Goal: Transaction & Acquisition: Purchase product/service

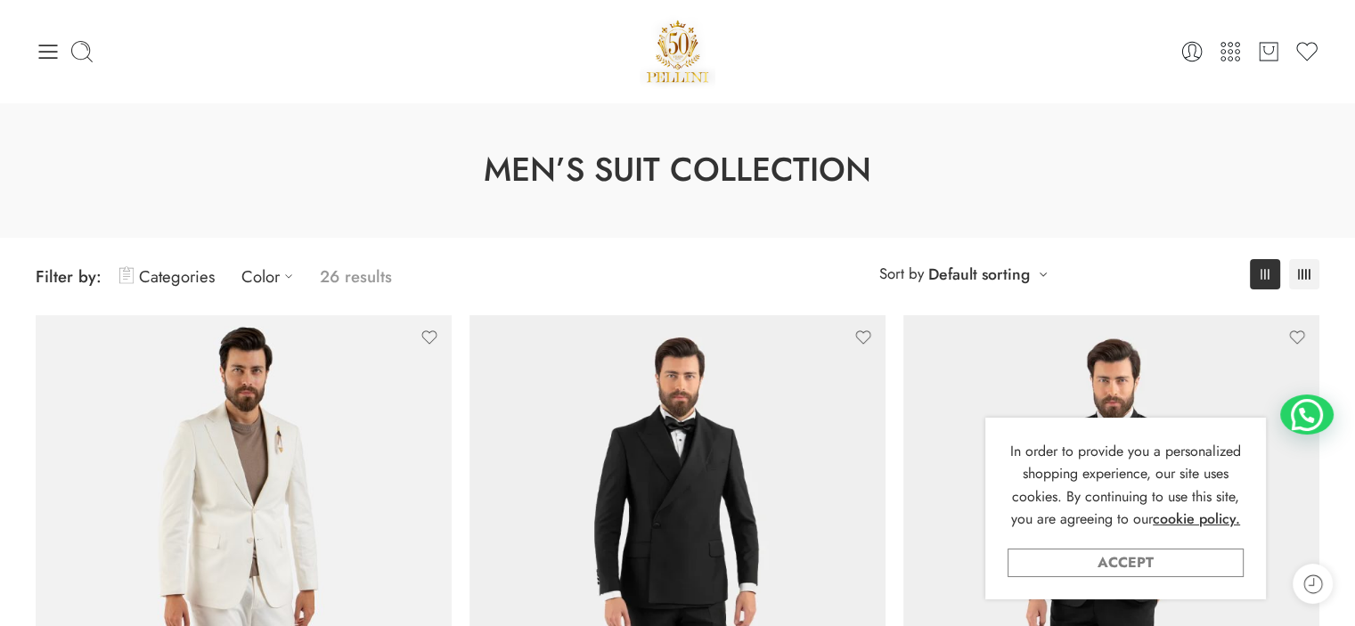
click at [1172, 564] on link "Accept" at bounding box center [1126, 563] width 236 height 29
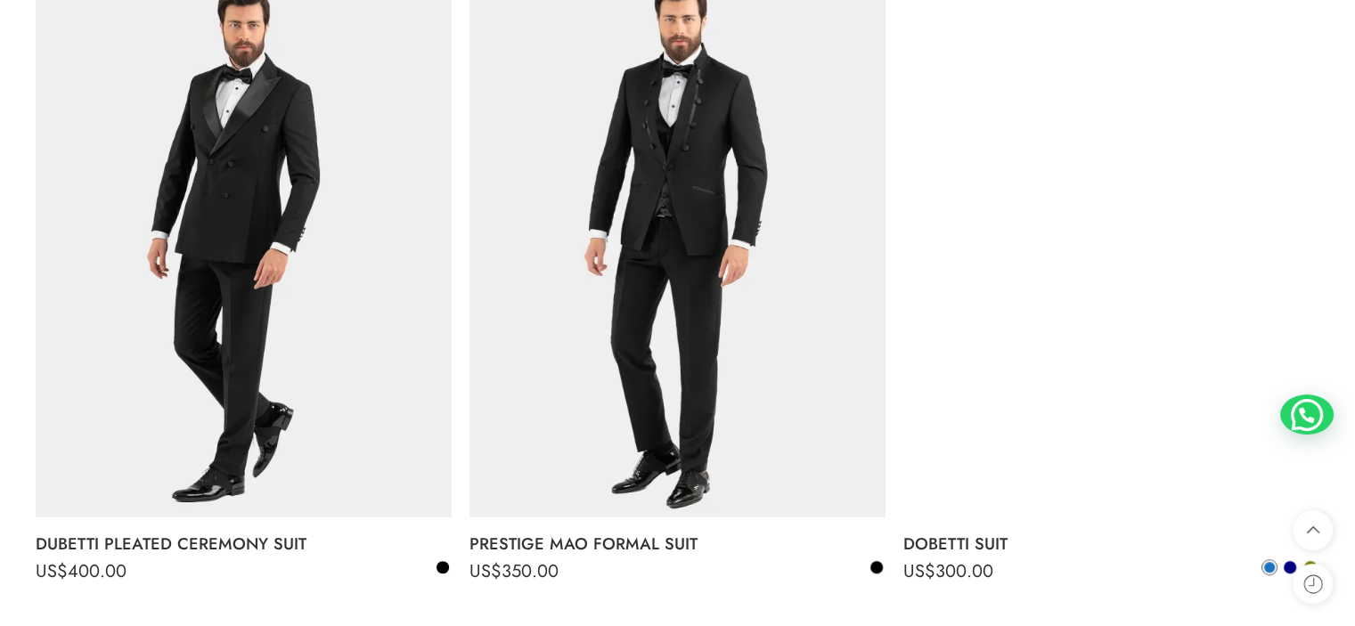
scroll to position [1188, 0]
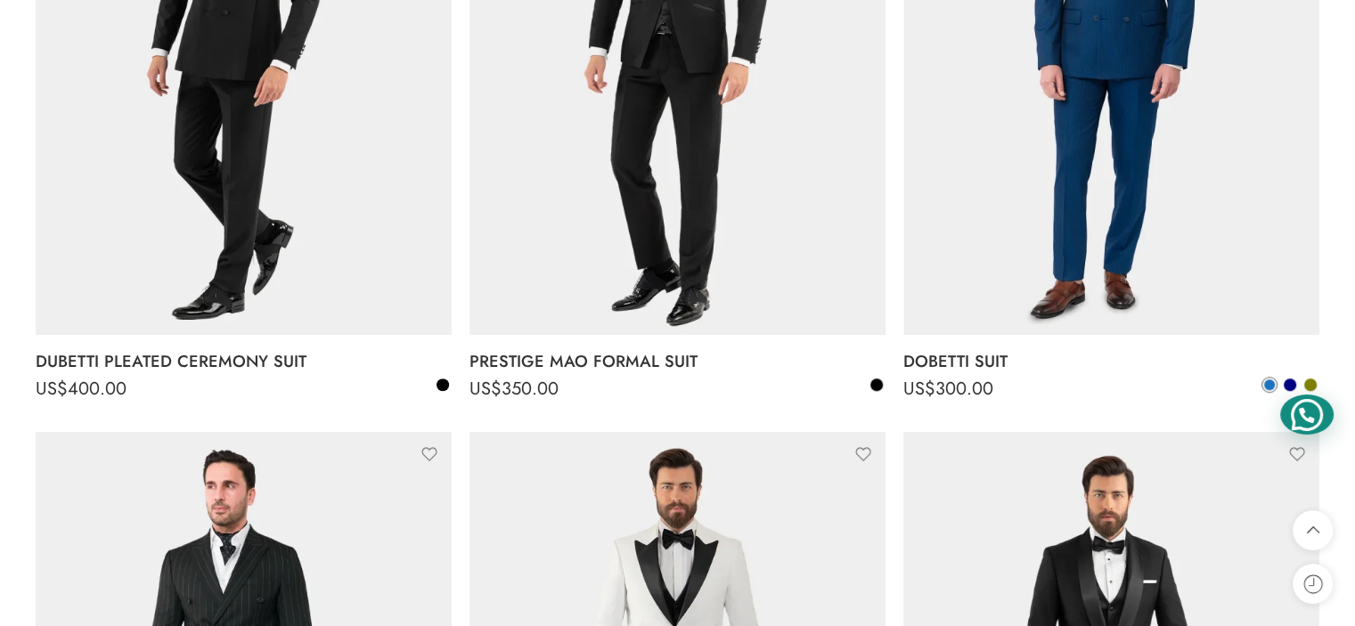
click at [1299, 413] on div at bounding box center [1306, 415] width 53 height 40
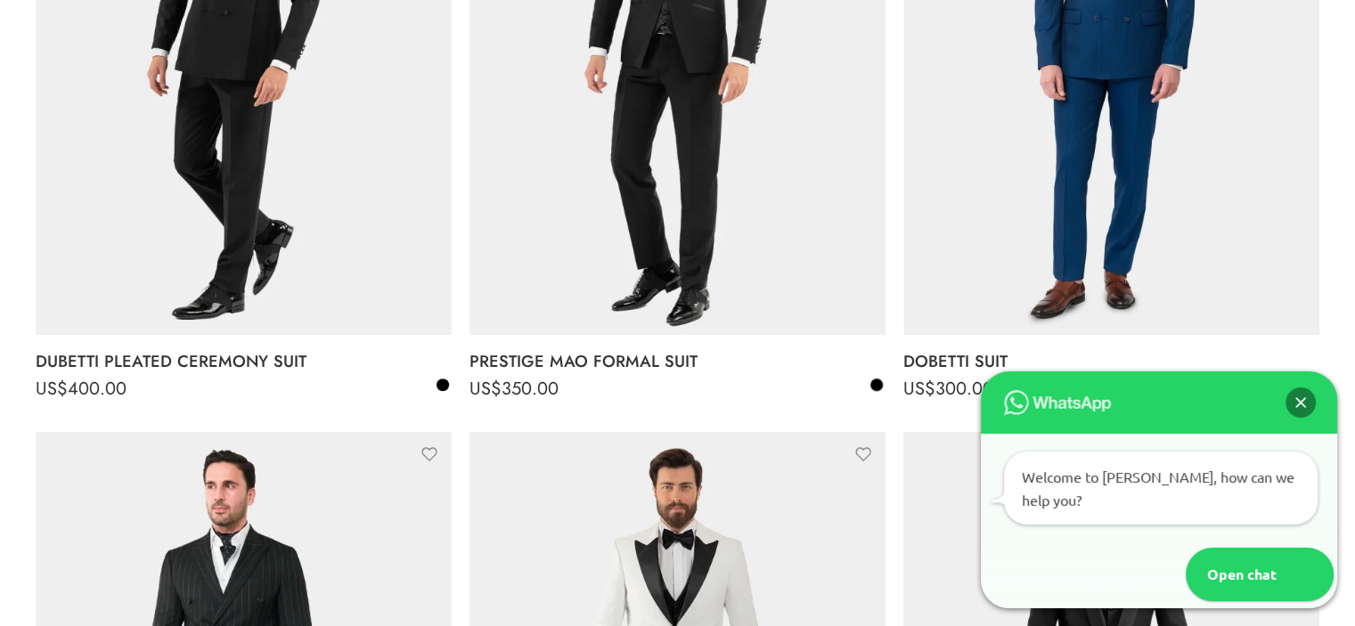
scroll to position [1735, 0]
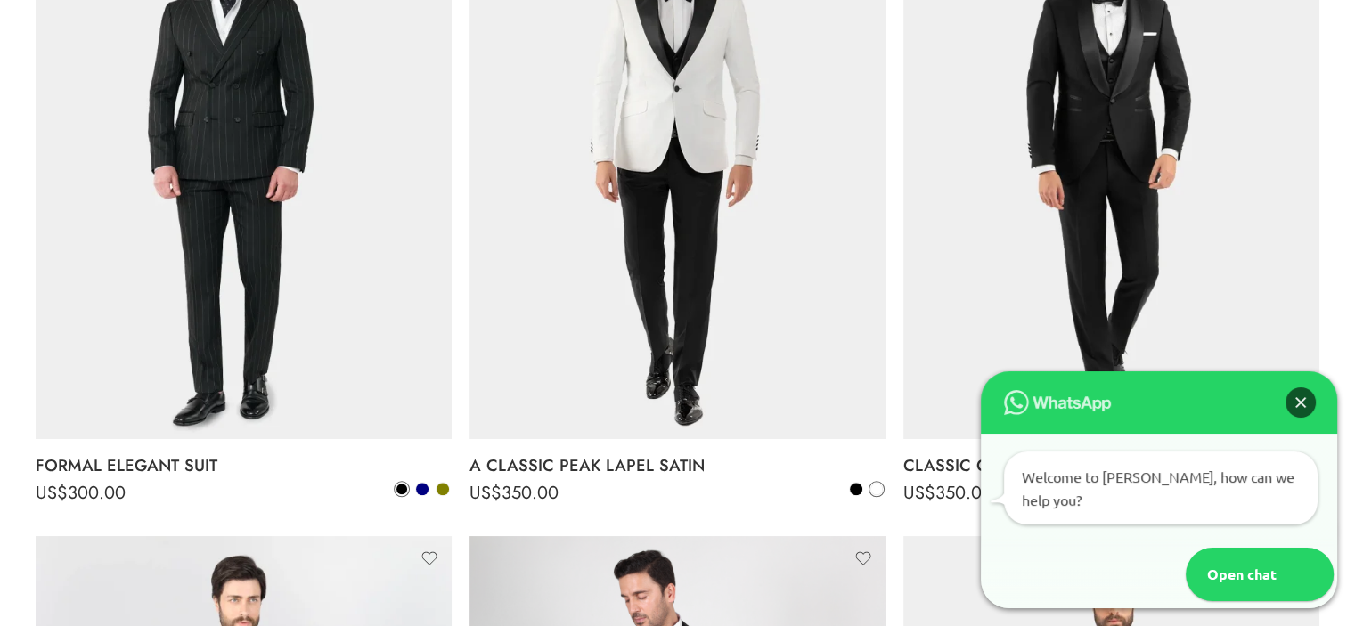
click at [1304, 418] on div "Close" at bounding box center [1301, 403] width 30 height 30
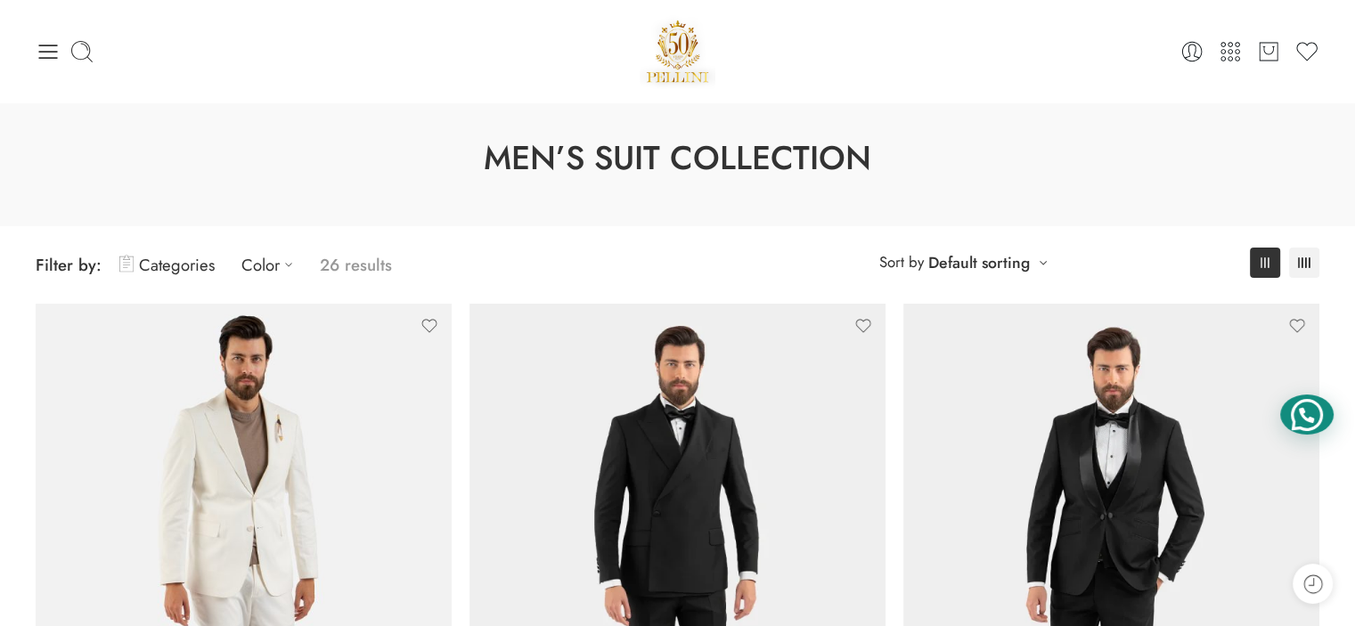
scroll to position [0, 0]
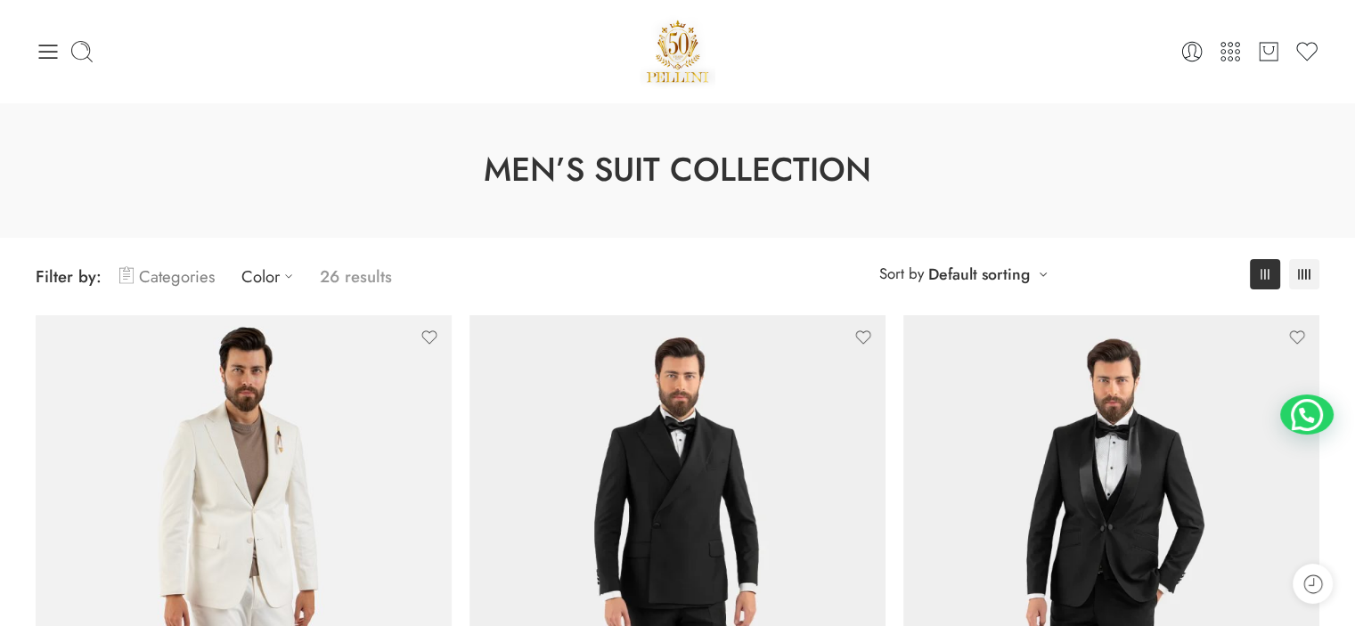
click at [175, 277] on link "Categories" at bounding box center [166, 277] width 95 height 42
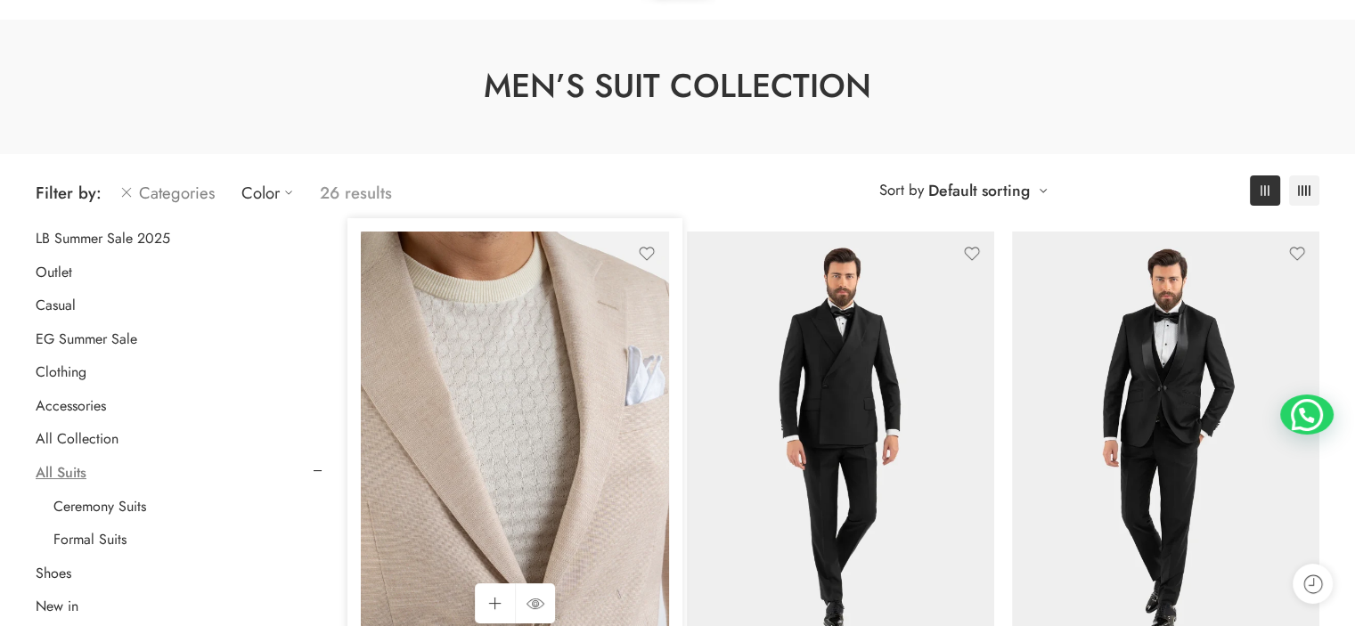
scroll to position [118, 0]
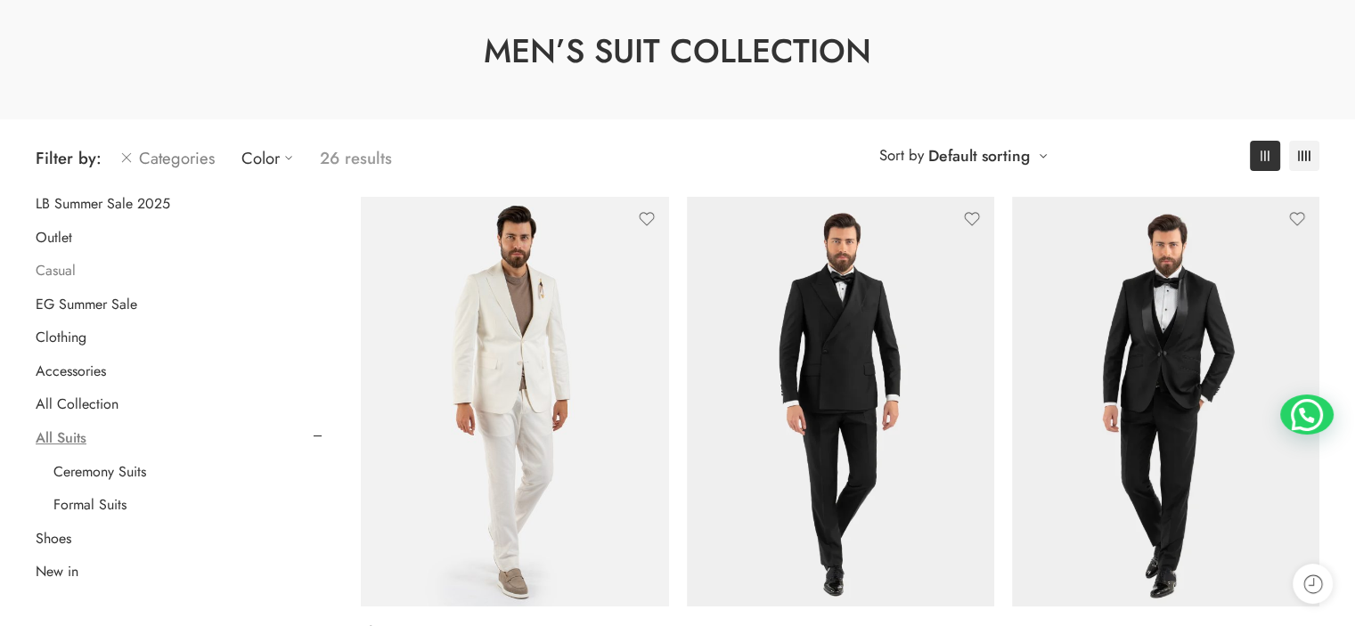
click at [54, 277] on link "Casual" at bounding box center [56, 271] width 40 height 18
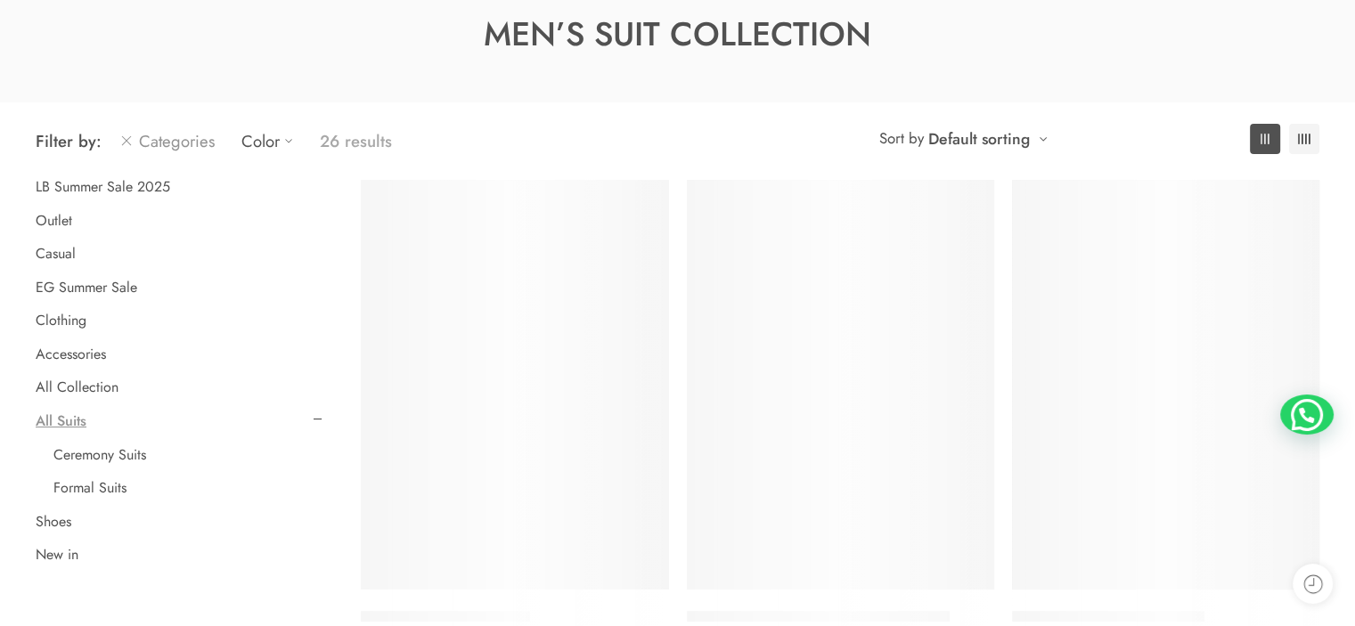
scroll to position [139, 0]
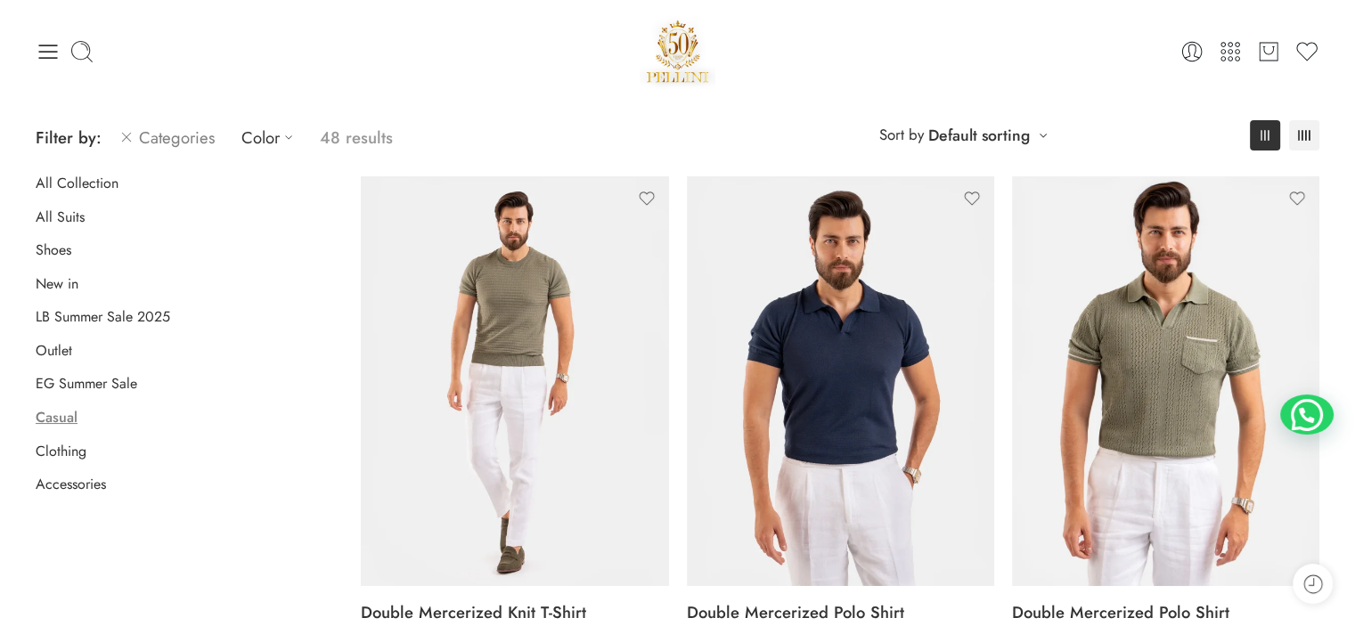
click at [158, 135] on link "Categories" at bounding box center [166, 138] width 95 height 42
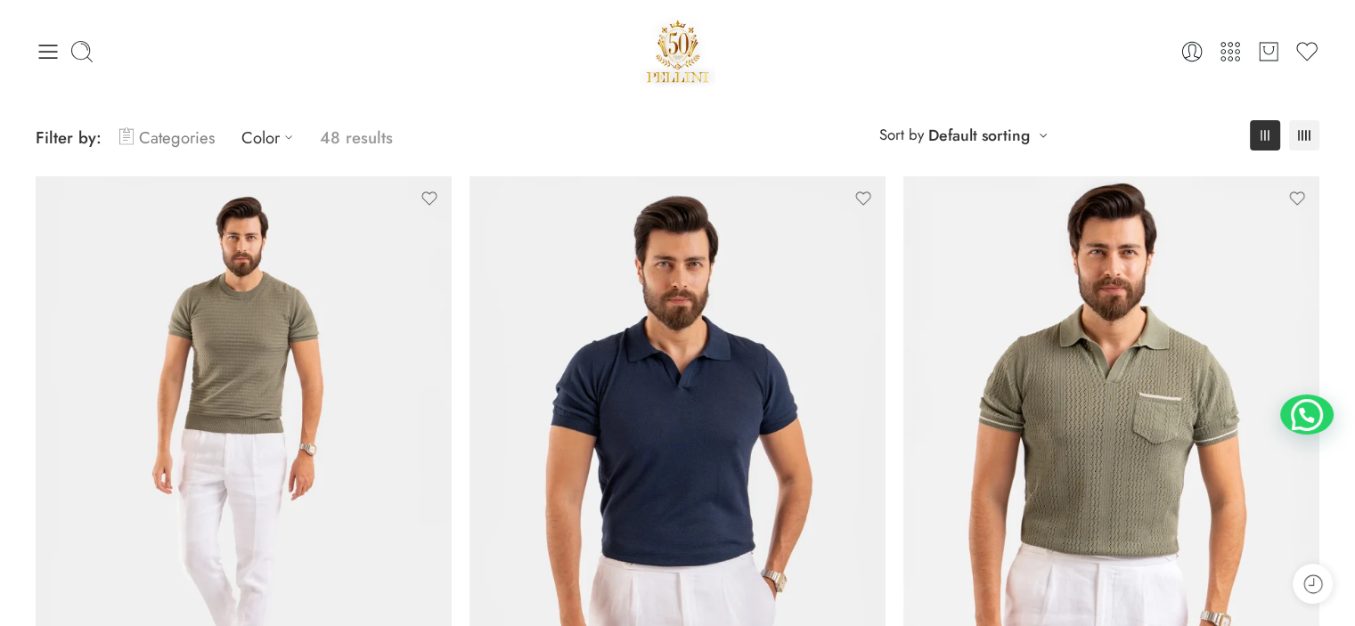
click at [158, 135] on link "Categories" at bounding box center [166, 138] width 95 height 42
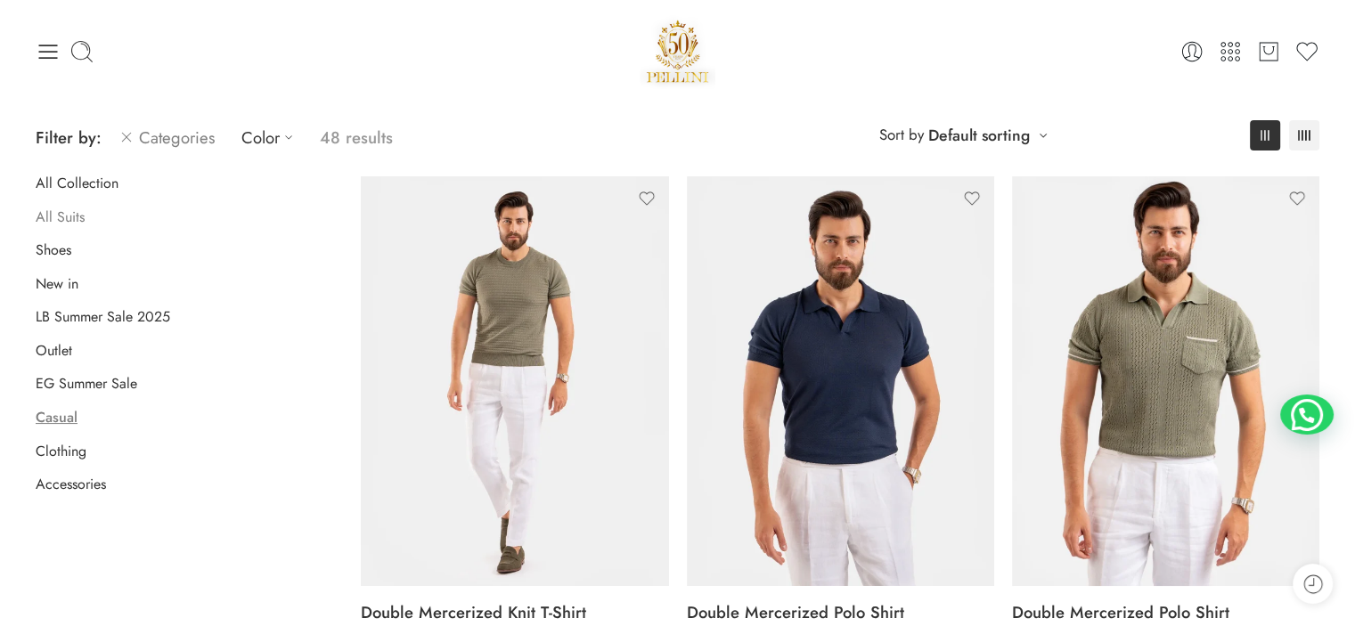
click at [66, 219] on link "All Suits" at bounding box center [60, 217] width 49 height 18
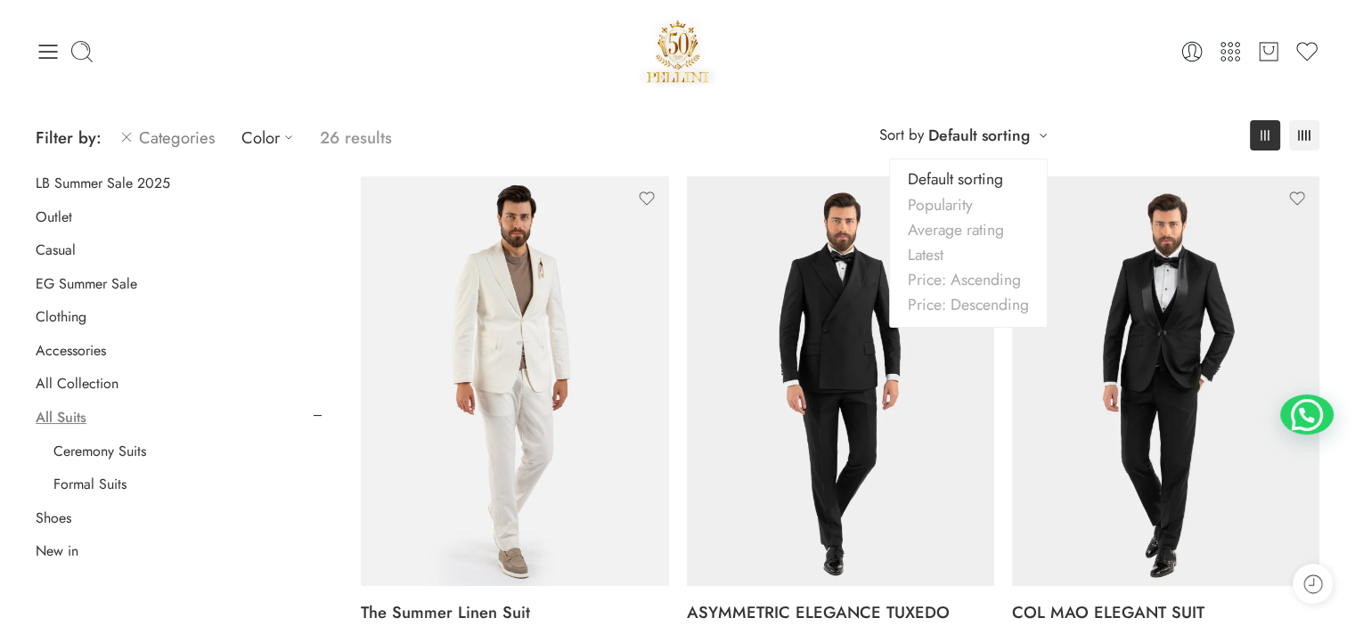
click at [992, 138] on link "Default sorting" at bounding box center [979, 135] width 102 height 25
click at [965, 205] on link "Popularity" at bounding box center [968, 204] width 157 height 25
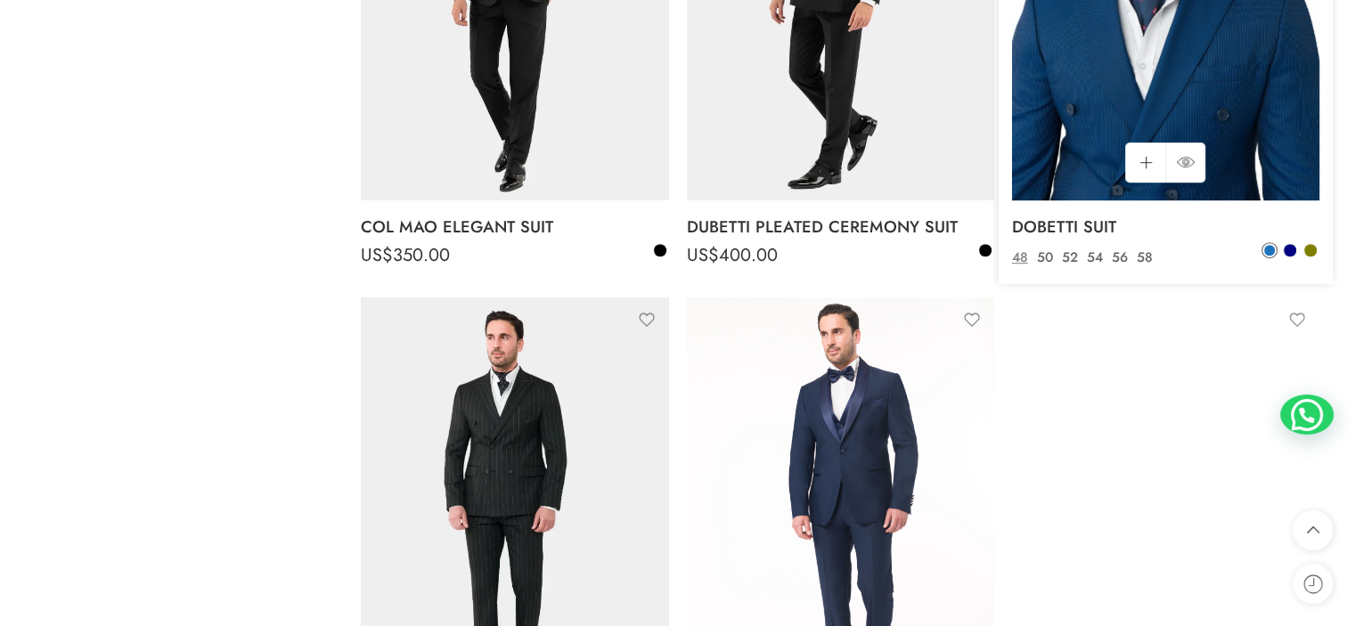
scroll to position [1208, 0]
